Goal: Information Seeking & Learning: Learn about a topic

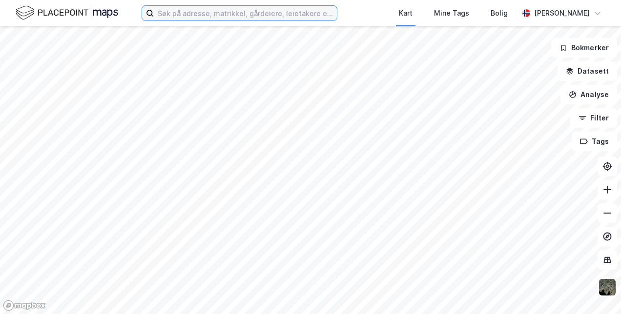
click at [182, 19] on input at bounding box center [245, 13] width 183 height 15
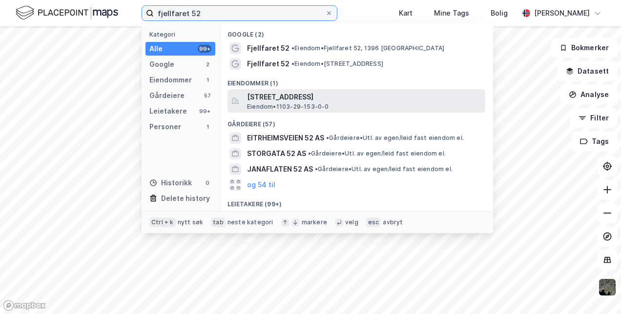
type input "fjellfaret 52"
click at [276, 97] on span "[STREET_ADDRESS]" at bounding box center [364, 97] width 234 height 12
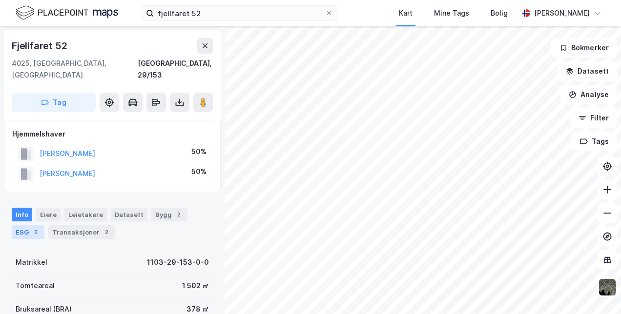
click at [30, 226] on div "ESG 2" at bounding box center [28, 233] width 33 height 14
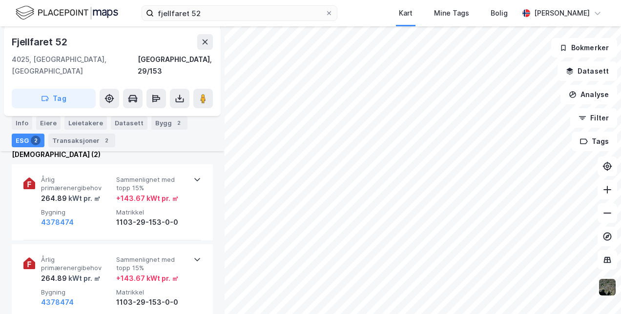
scroll to position [100, 0]
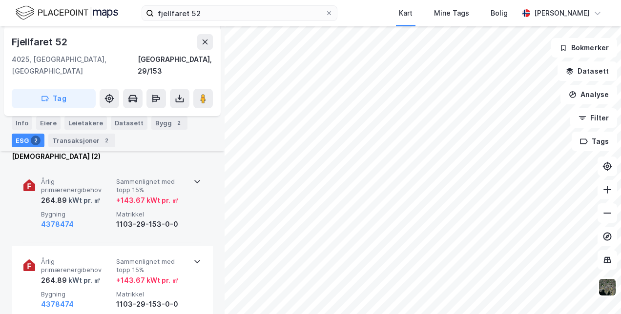
click at [195, 178] on icon at bounding box center [197, 182] width 8 height 8
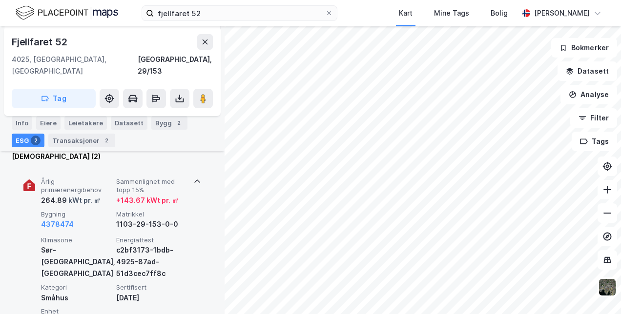
click at [195, 178] on icon at bounding box center [197, 182] width 8 height 8
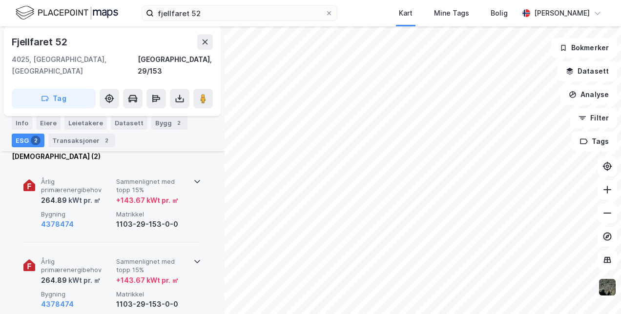
click at [193, 258] on icon at bounding box center [197, 262] width 8 height 8
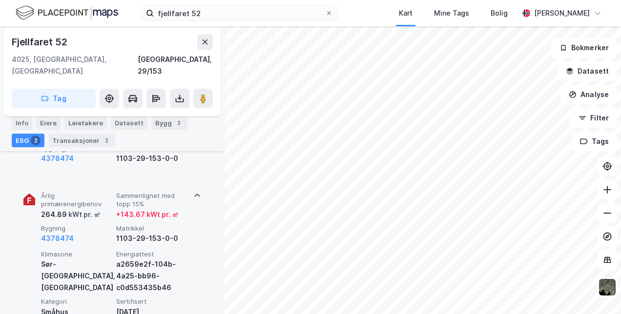
scroll to position [131, 0]
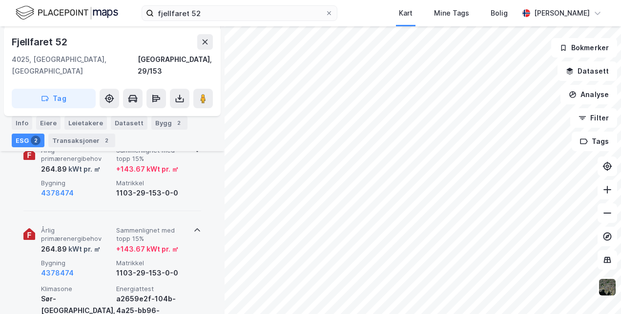
click at [194, 227] on icon at bounding box center [197, 231] width 8 height 8
